Goal: Task Accomplishment & Management: Manage account settings

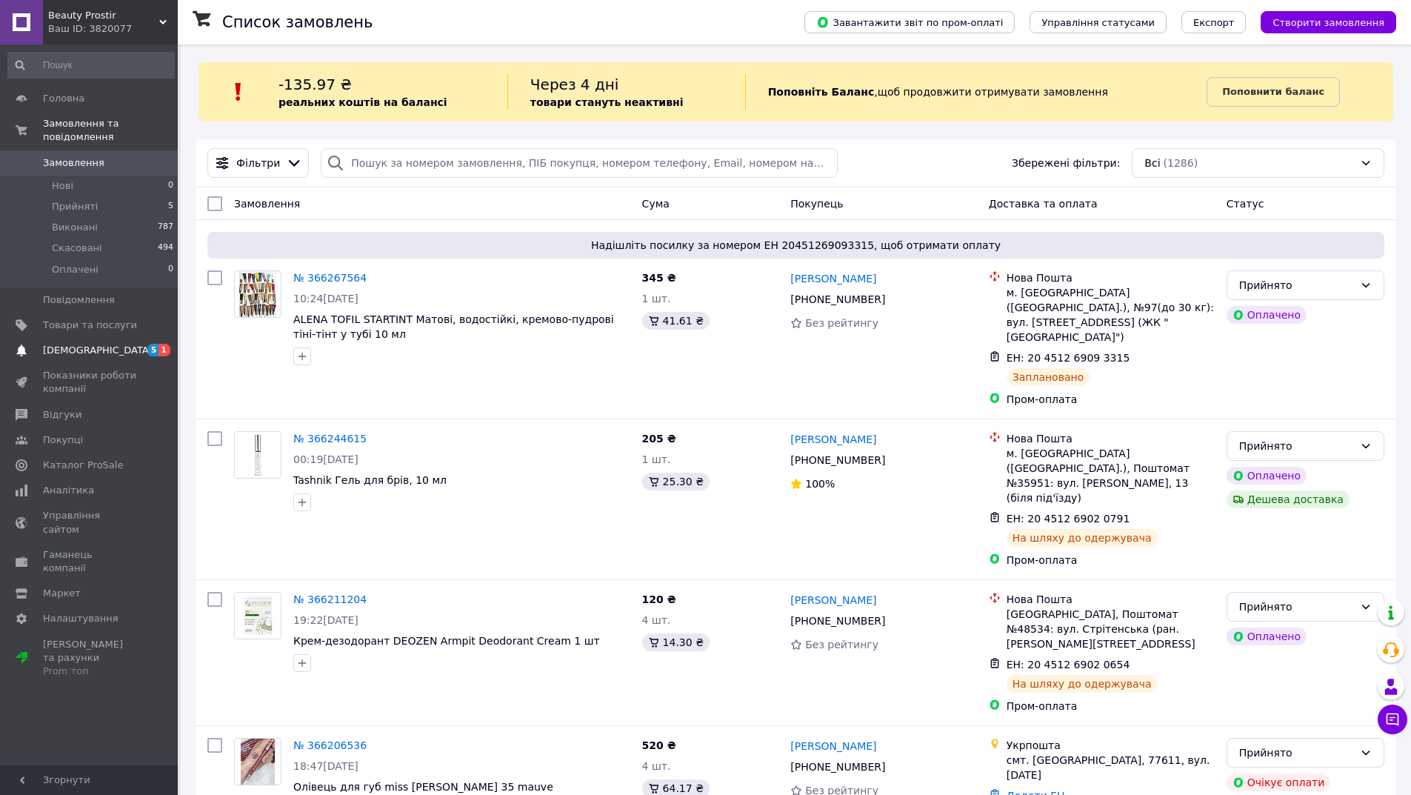
click at [103, 344] on span "[DEMOGRAPHIC_DATA]" at bounding box center [90, 350] width 94 height 13
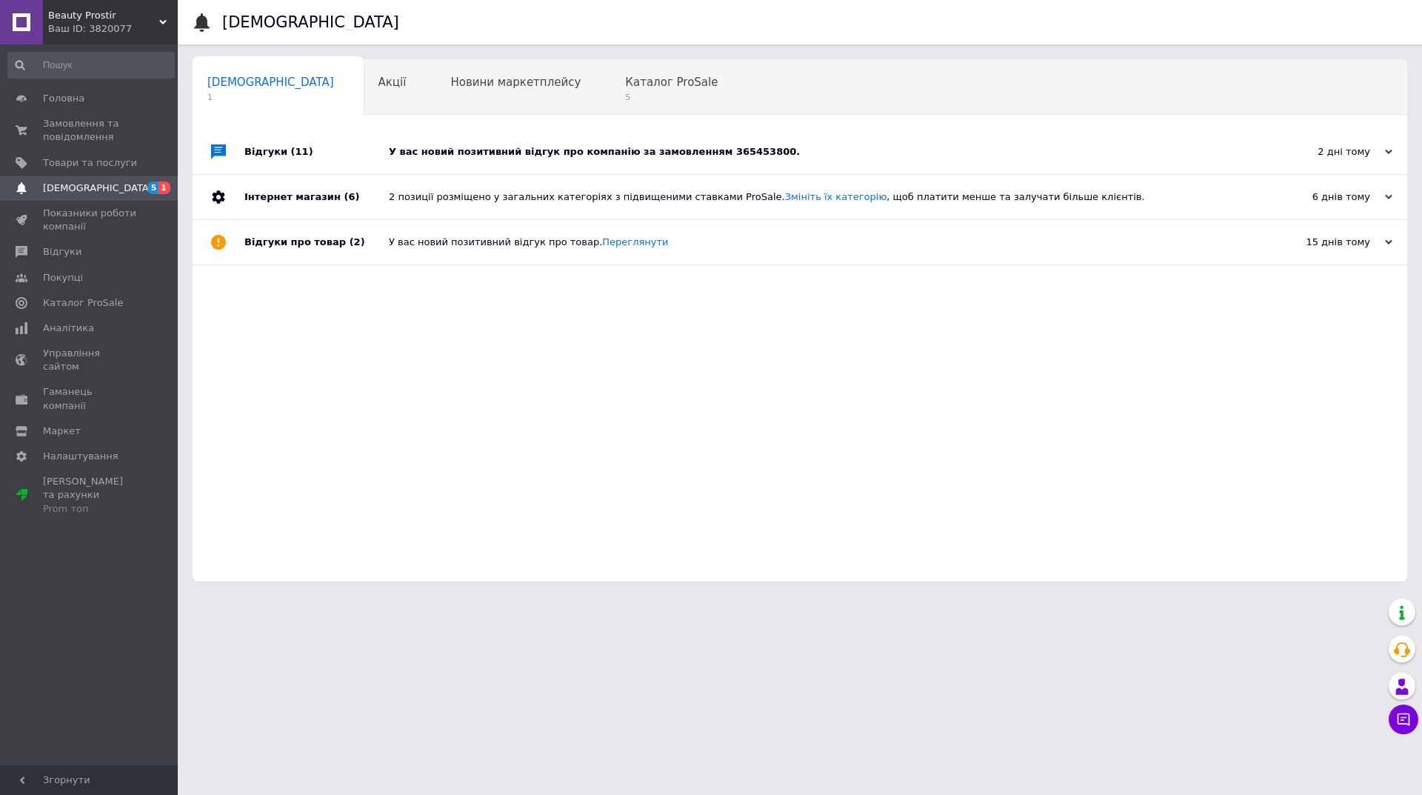
click at [532, 149] on div "У вас новий позитивний відгук про компанію за замовленням 365453800." at bounding box center [817, 151] width 856 height 13
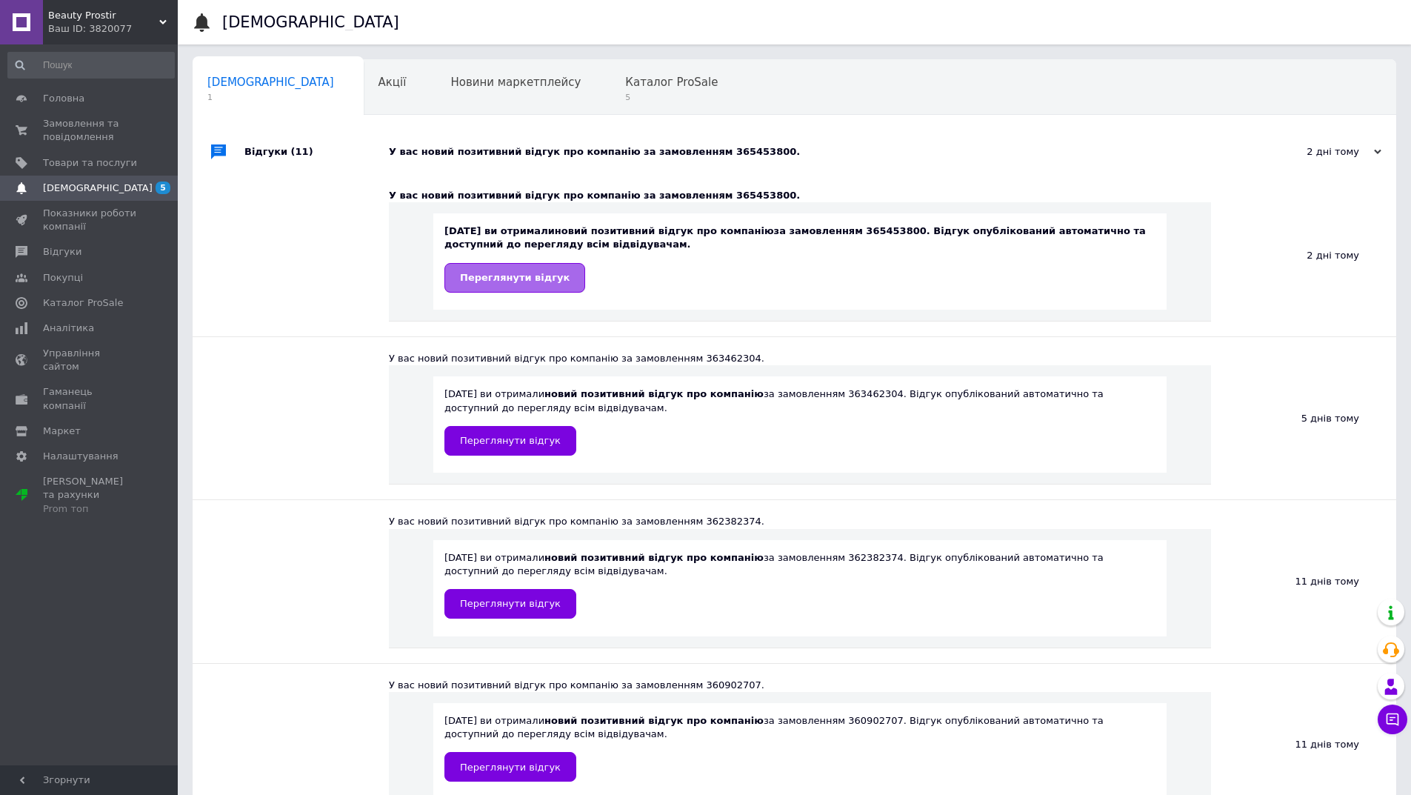
click at [553, 280] on link "Переглянути відгук" at bounding box center [514, 278] width 141 height 30
click at [625, 97] on span "5" at bounding box center [671, 97] width 93 height 11
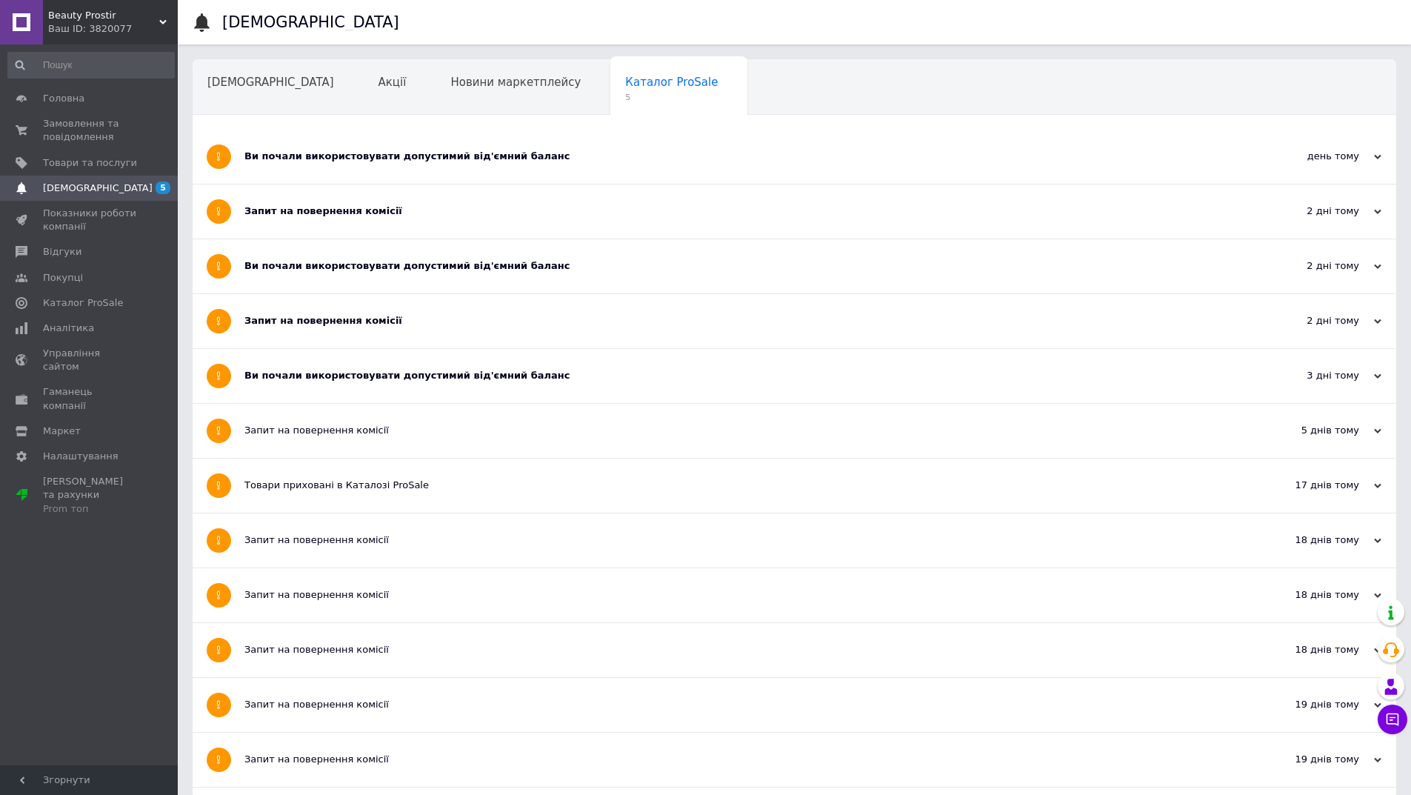
click at [317, 161] on div "Ви почали використовувати допустимий від'ємний баланс" at bounding box center [738, 156] width 989 height 13
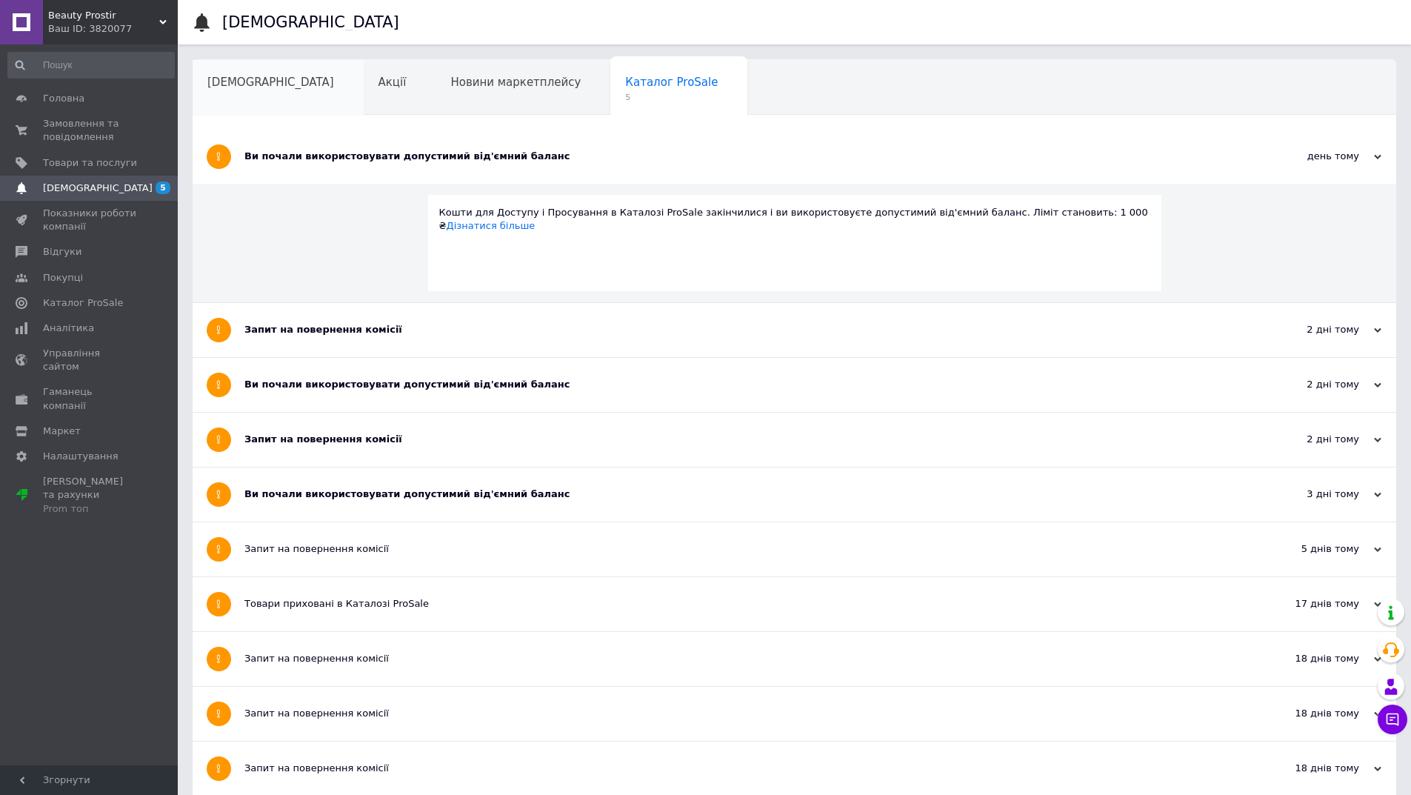
click at [253, 83] on span "[DEMOGRAPHIC_DATA]" at bounding box center [270, 82] width 127 height 13
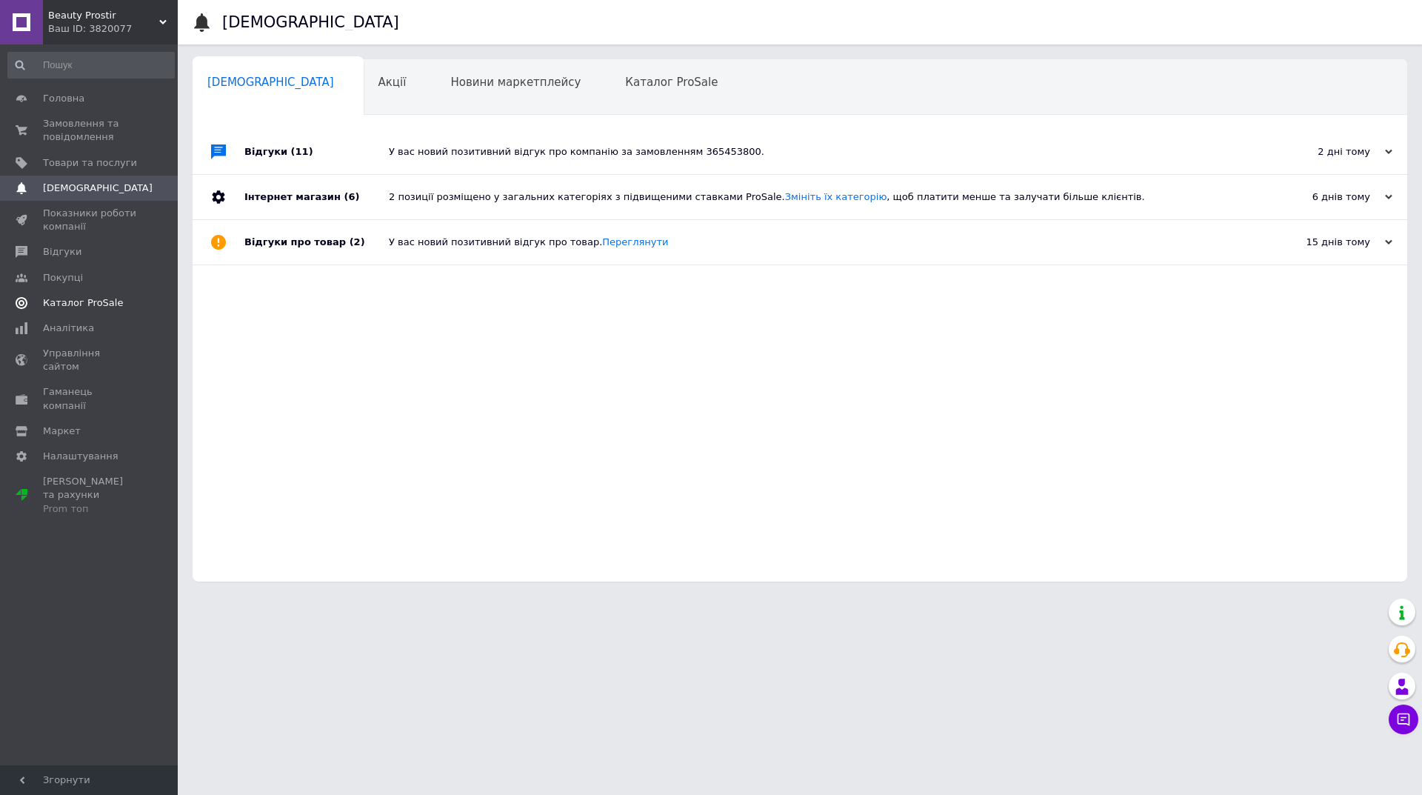
click at [93, 310] on link "Каталог ProSale" at bounding box center [91, 302] width 182 height 25
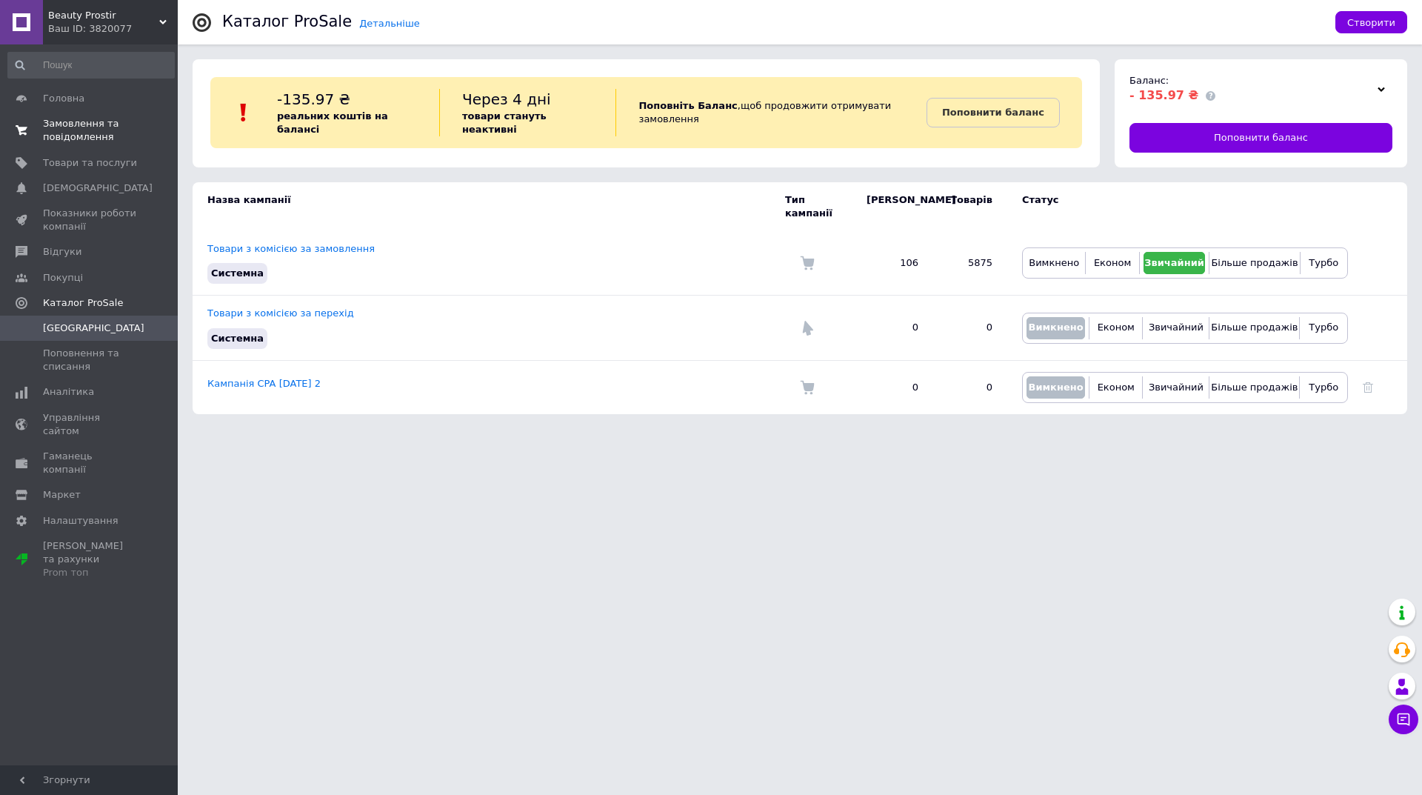
click at [84, 132] on span "Замовлення та повідомлення" at bounding box center [90, 130] width 94 height 27
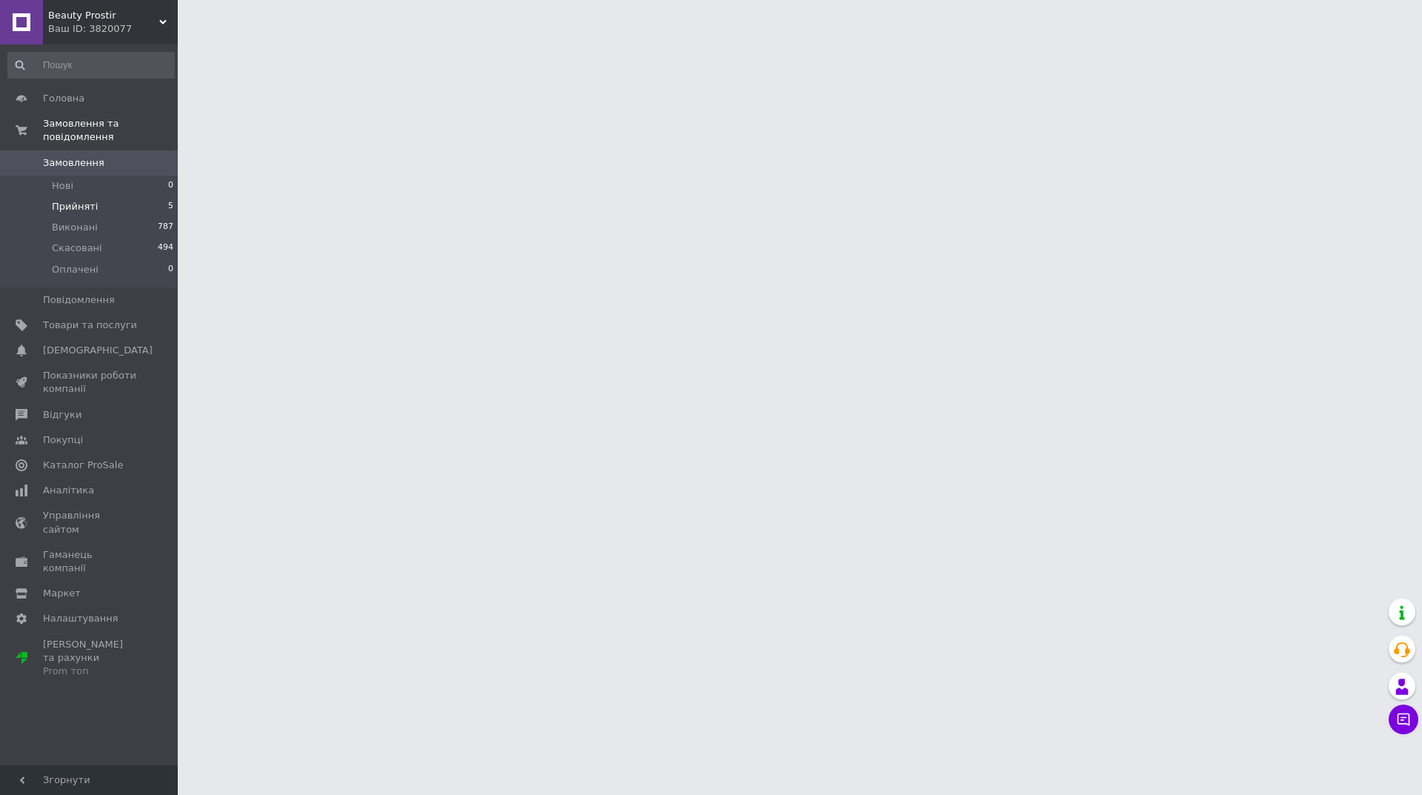
click at [139, 196] on li "Прийняті 5" at bounding box center [91, 206] width 182 height 21
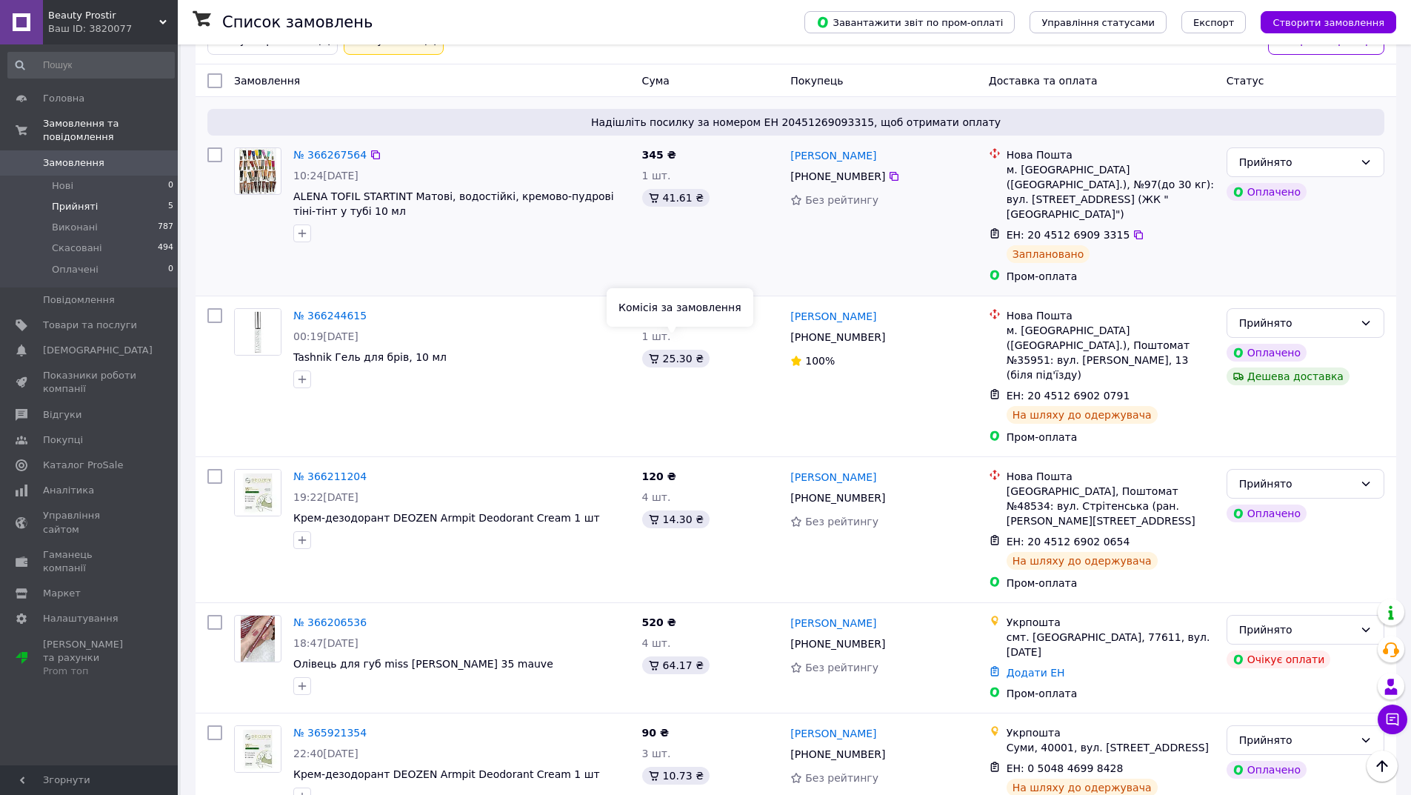
scroll to position [191, 0]
